Goal: Task Accomplishment & Management: Manage account settings

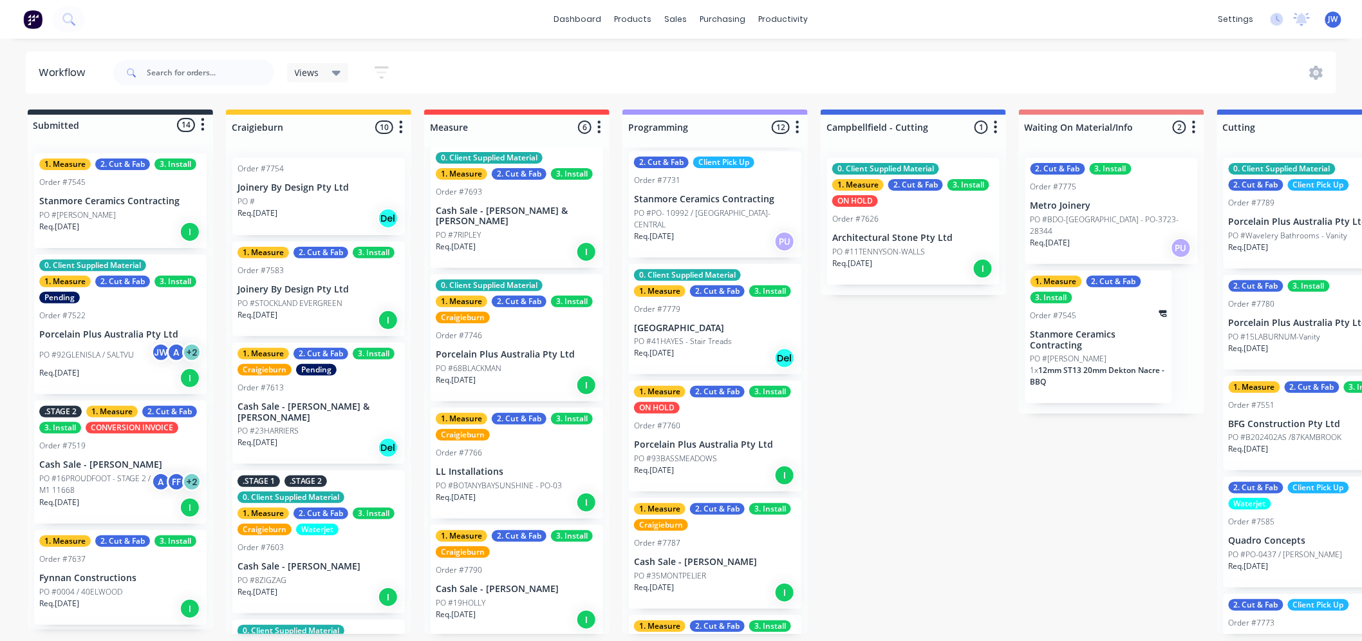
scroll to position [597, 0]
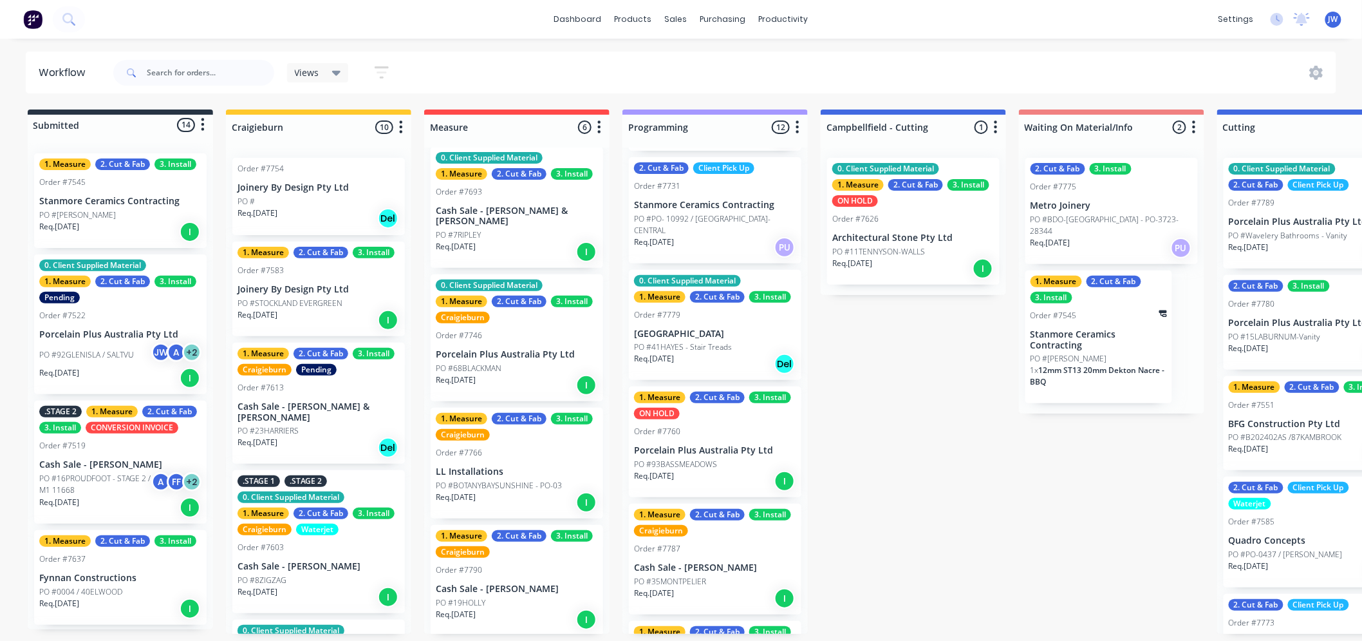
click at [710, 562] on p "Cash Sale - [PERSON_NAME]" at bounding box center [715, 567] width 162 height 11
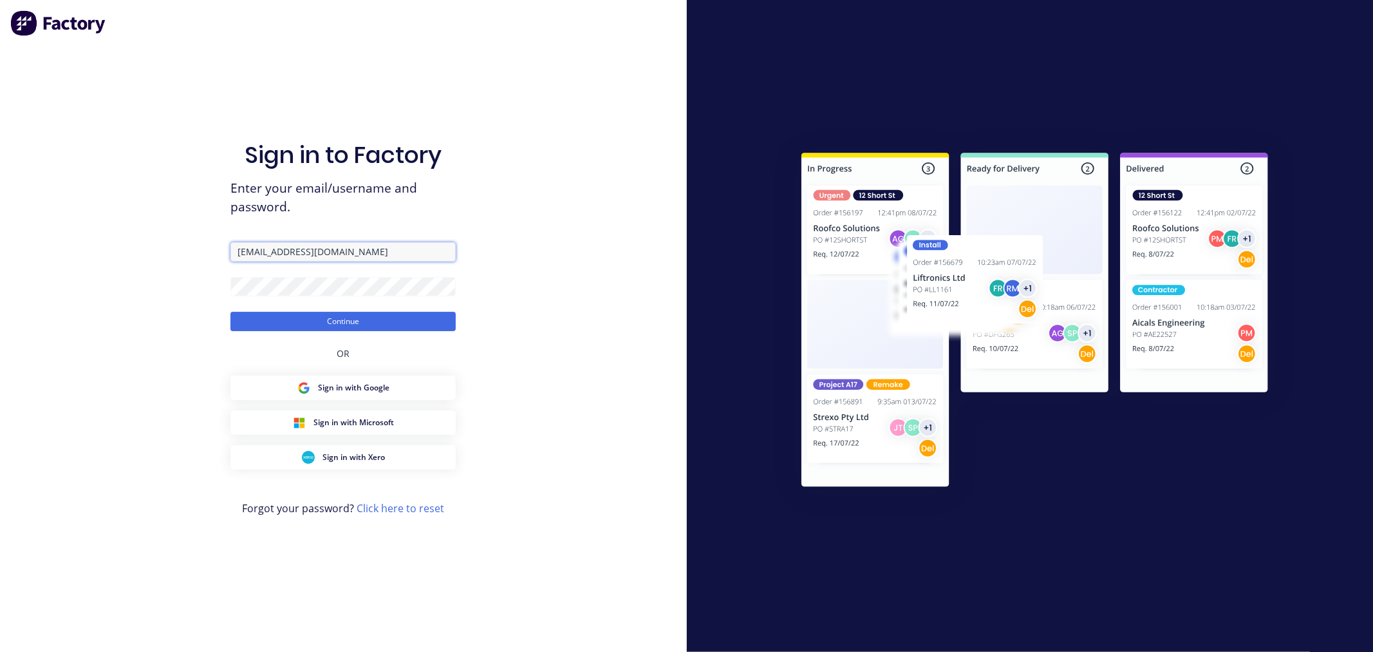
click at [367, 256] on input "[EMAIL_ADDRESS][DOMAIN_NAME]" at bounding box center [342, 251] width 225 height 19
type input "[EMAIL_ADDRESS][DOMAIN_NAME]"
click at [356, 318] on button "Continue" at bounding box center [342, 321] width 225 height 19
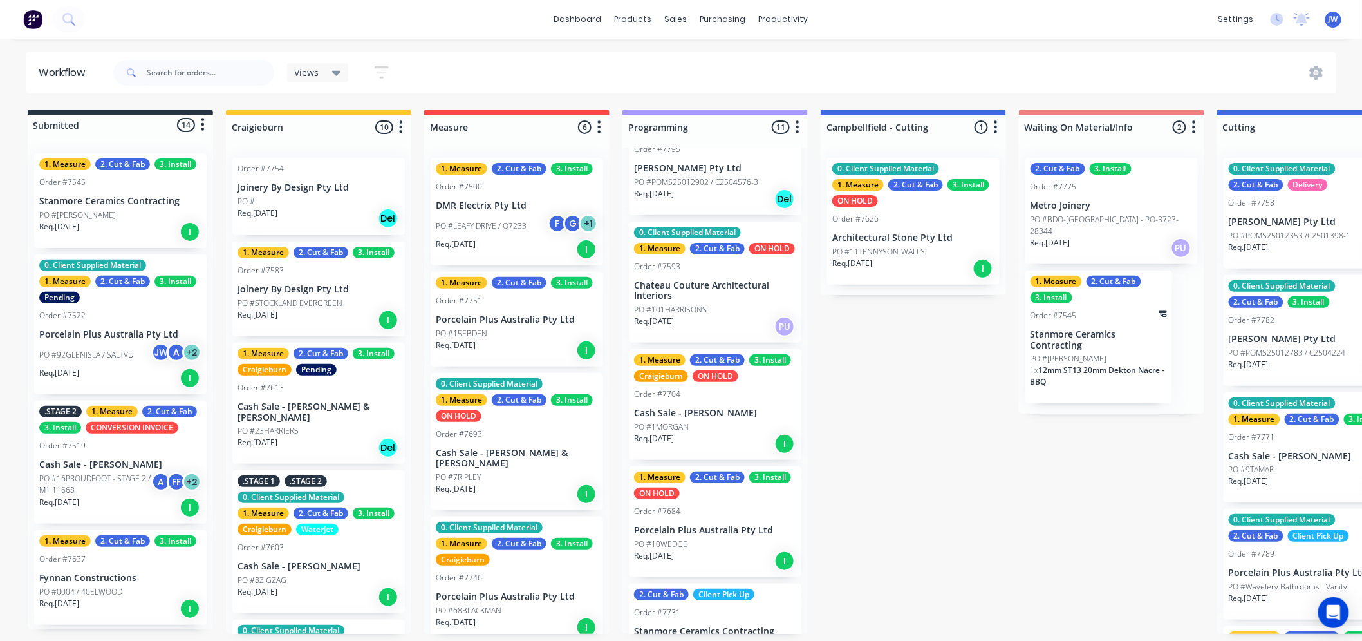
scroll to position [82, 0]
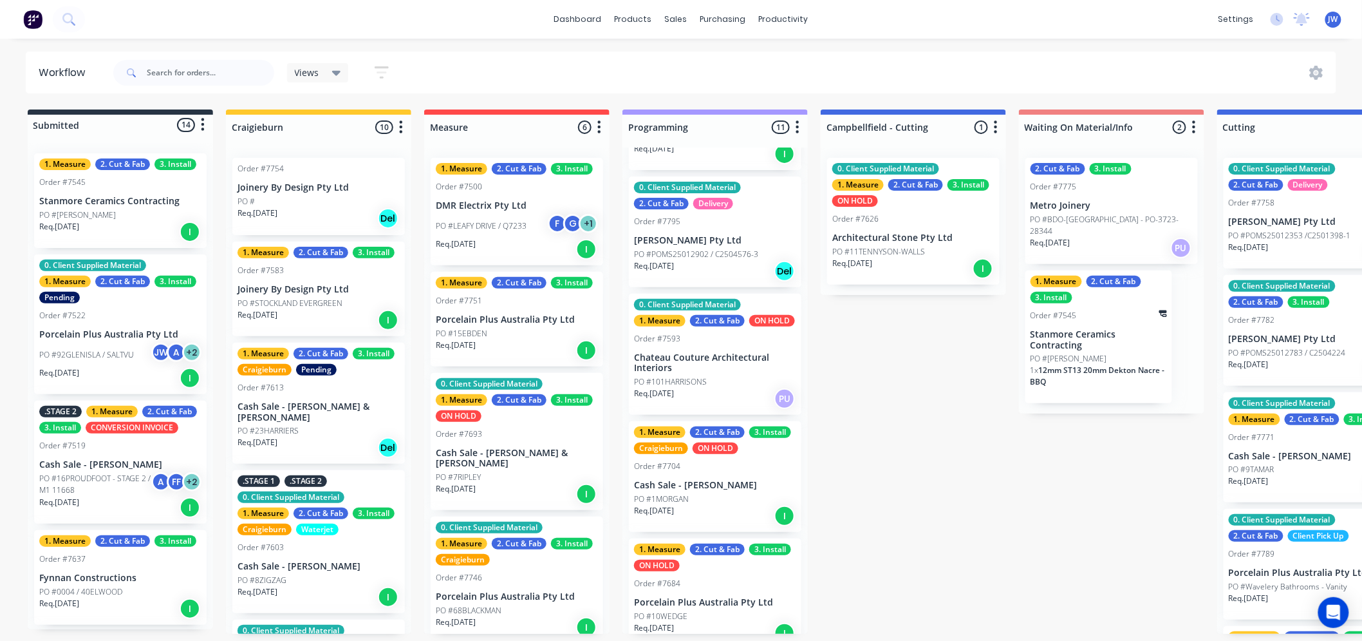
click at [872, 478] on div "Submitted 14 Status colour #273444 hex #273444 Save Cancel Summaries Total orde…" at bounding box center [1343, 371] width 2707 height 524
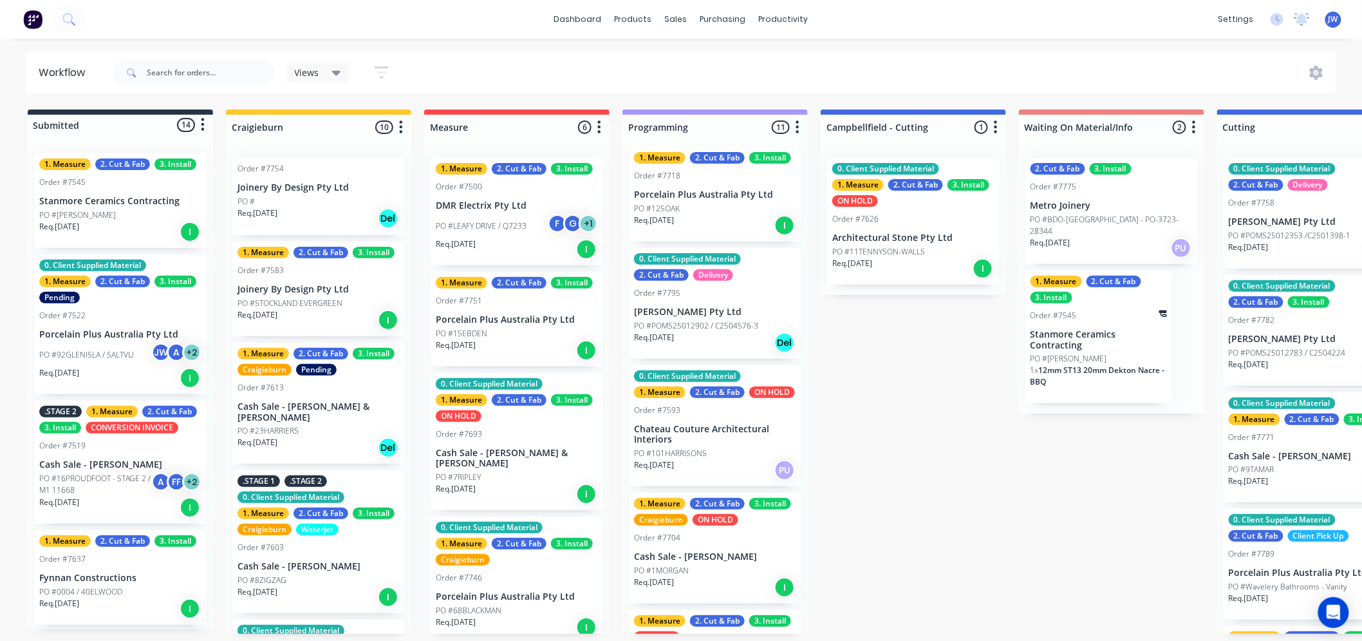
scroll to position [0, 0]
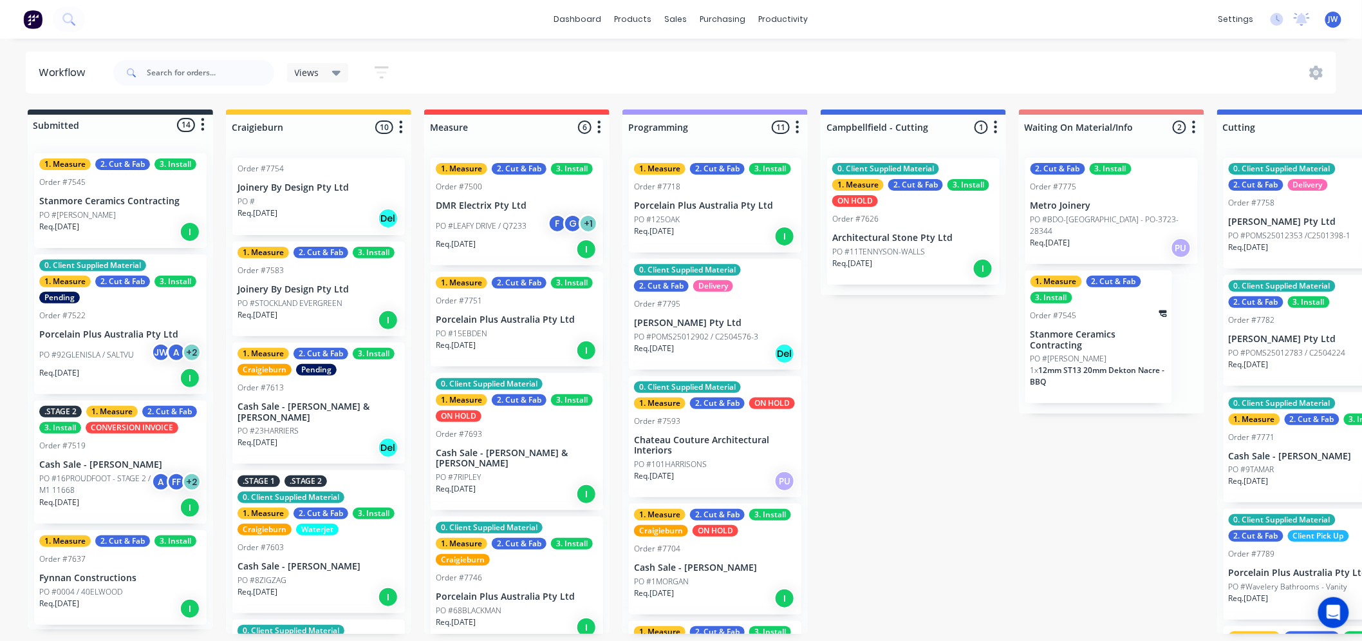
click at [897, 378] on div "Submitted 14 Status colour #273444 hex #273444 Save Cancel Summaries Total orde…" at bounding box center [1343, 371] width 2707 height 524
